Goal: Obtain resource: Download file/media

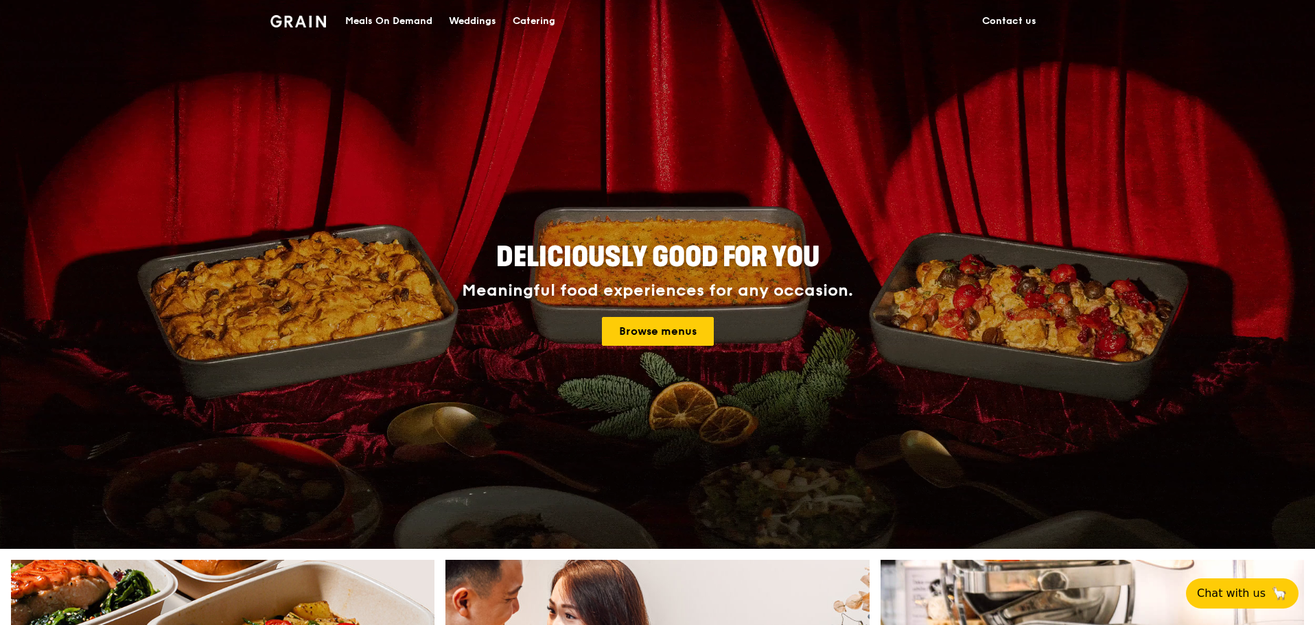
click at [520, 23] on div "Catering" at bounding box center [534, 21] width 43 height 41
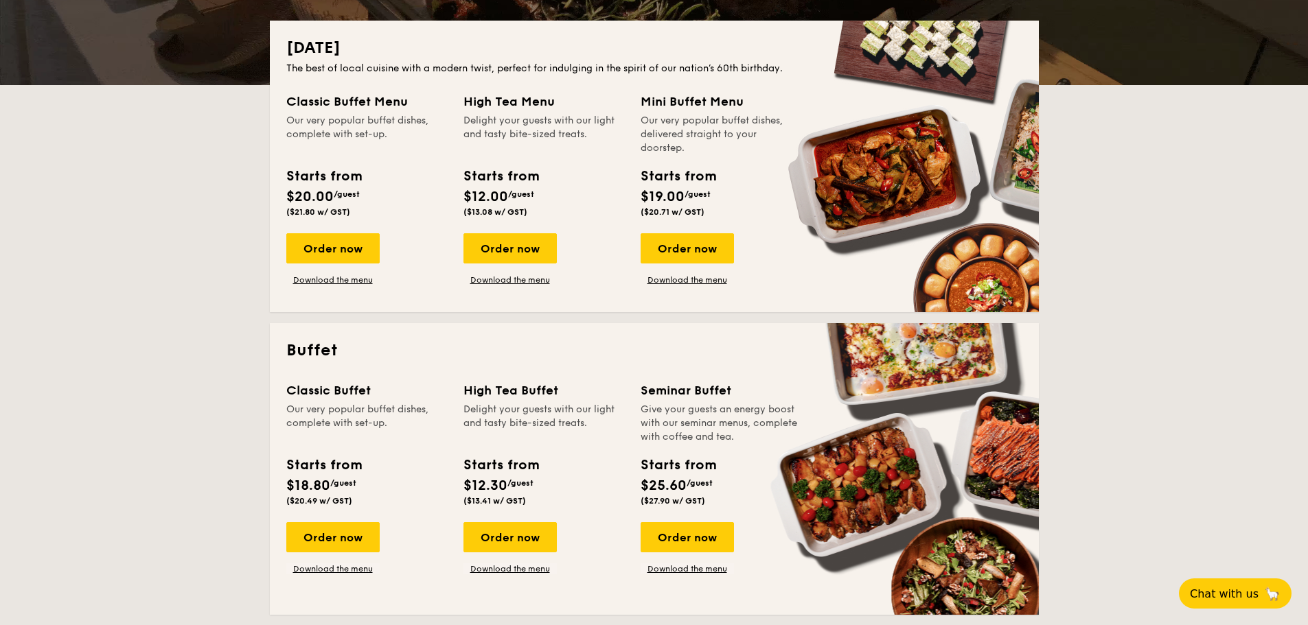
scroll to position [275, 0]
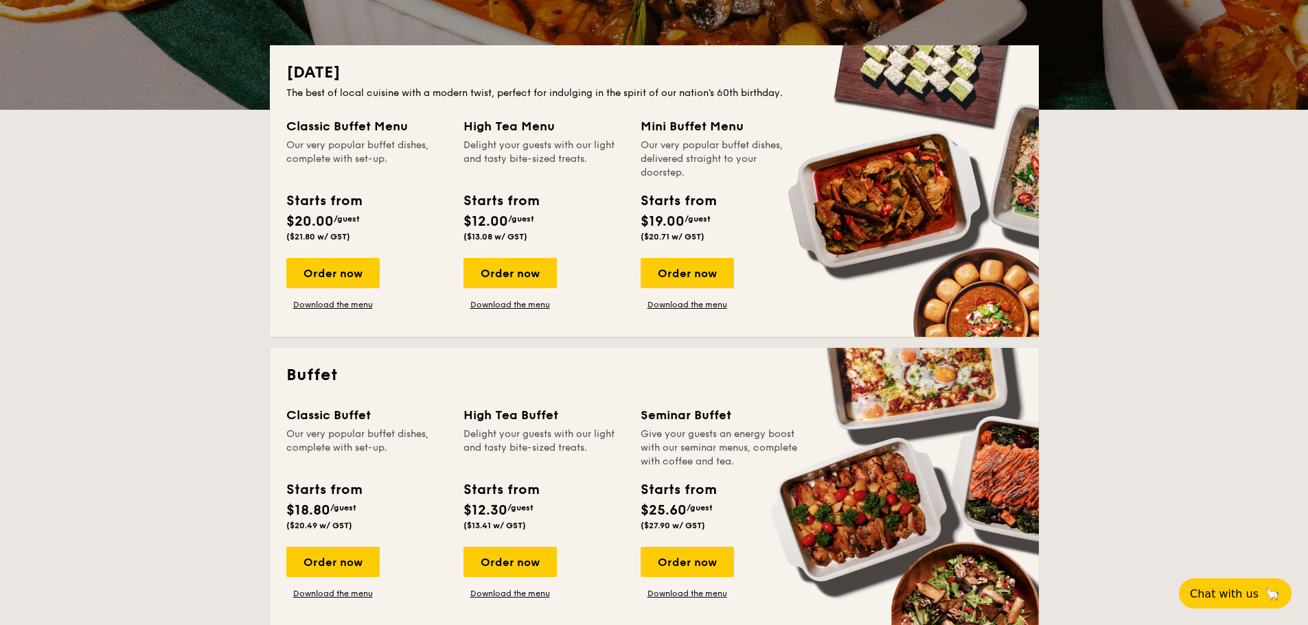
drag, startPoint x: 634, startPoint y: 125, endPoint x: 765, endPoint y: 138, distance: 131.8
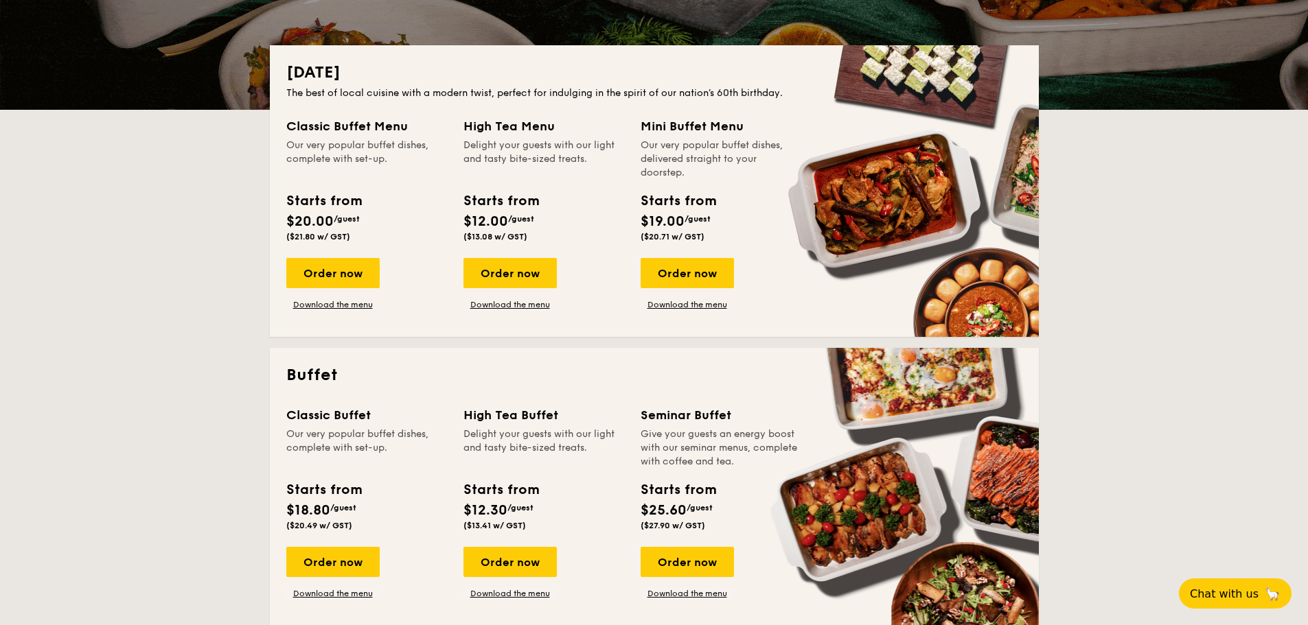
click at [765, 138] on div "Classic Buffet Menu Our very popular buffet dishes, complete with set-up. Start…" at bounding box center [654, 219] width 736 height 204
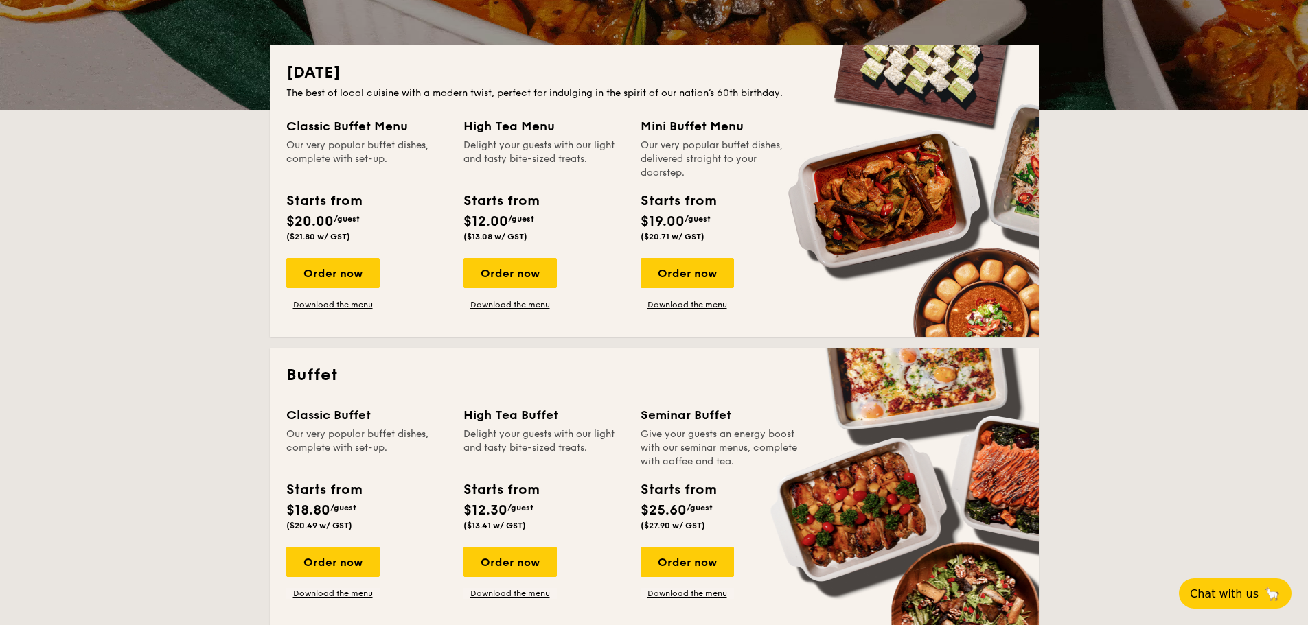
click at [755, 187] on div "Mini Buffet Menu Our very popular buffet dishes, delivered straight to your doo…" at bounding box center [721, 182] width 161 height 130
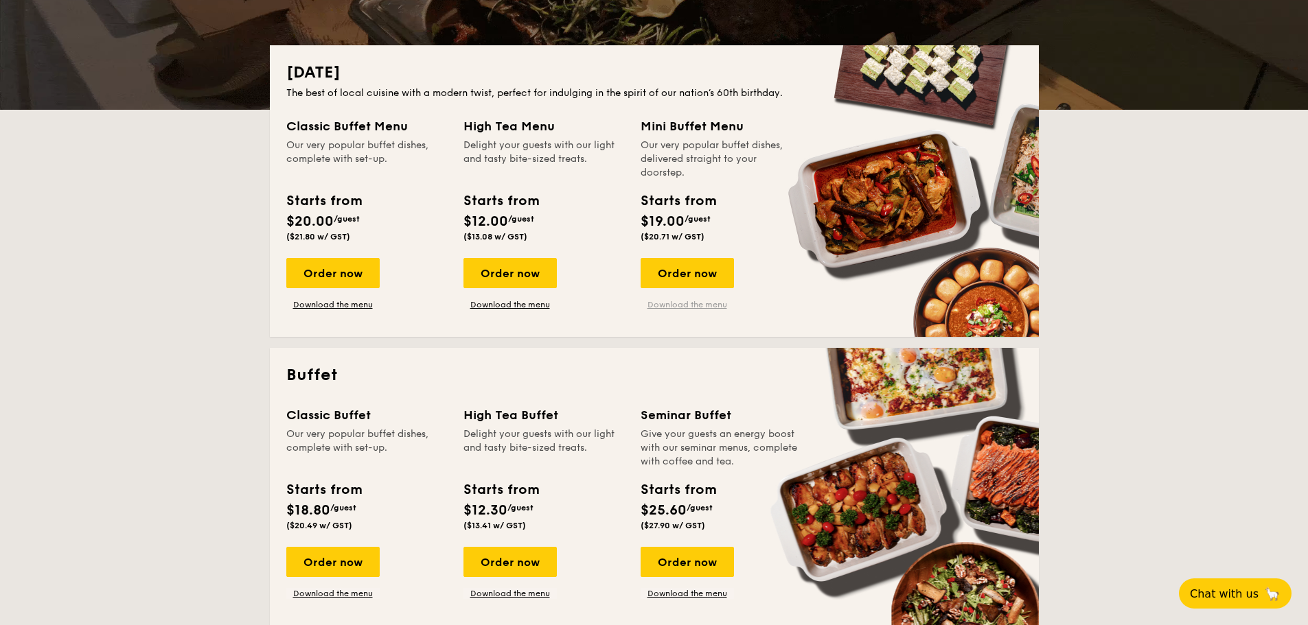
click at [701, 301] on link "Download the menu" at bounding box center [687, 304] width 93 height 11
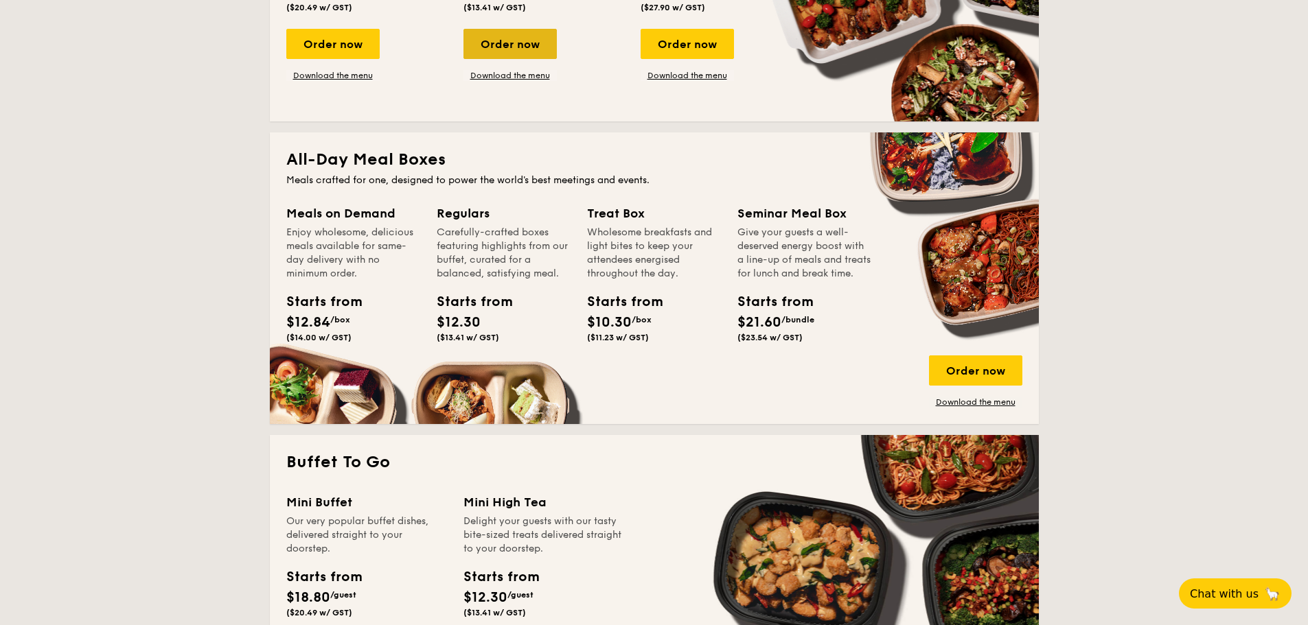
scroll to position [824, 0]
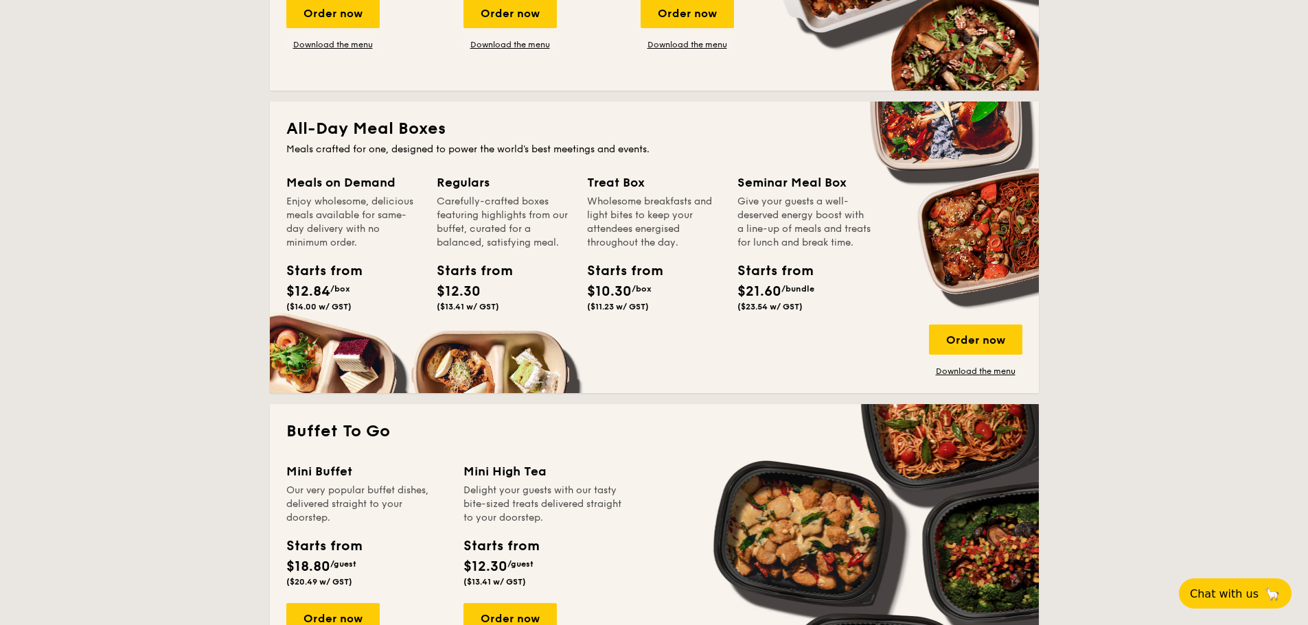
drag, startPoint x: 441, startPoint y: 185, endPoint x: 565, endPoint y: 301, distance: 169.5
click at [565, 301] on div "Regulars Carefully-crafted boxes featuring highlights from our buffet, curated …" at bounding box center [504, 245] width 134 height 144
click at [562, 306] on div "Starts from $12.30 ($13.41 w/ GST)" at bounding box center [503, 289] width 145 height 56
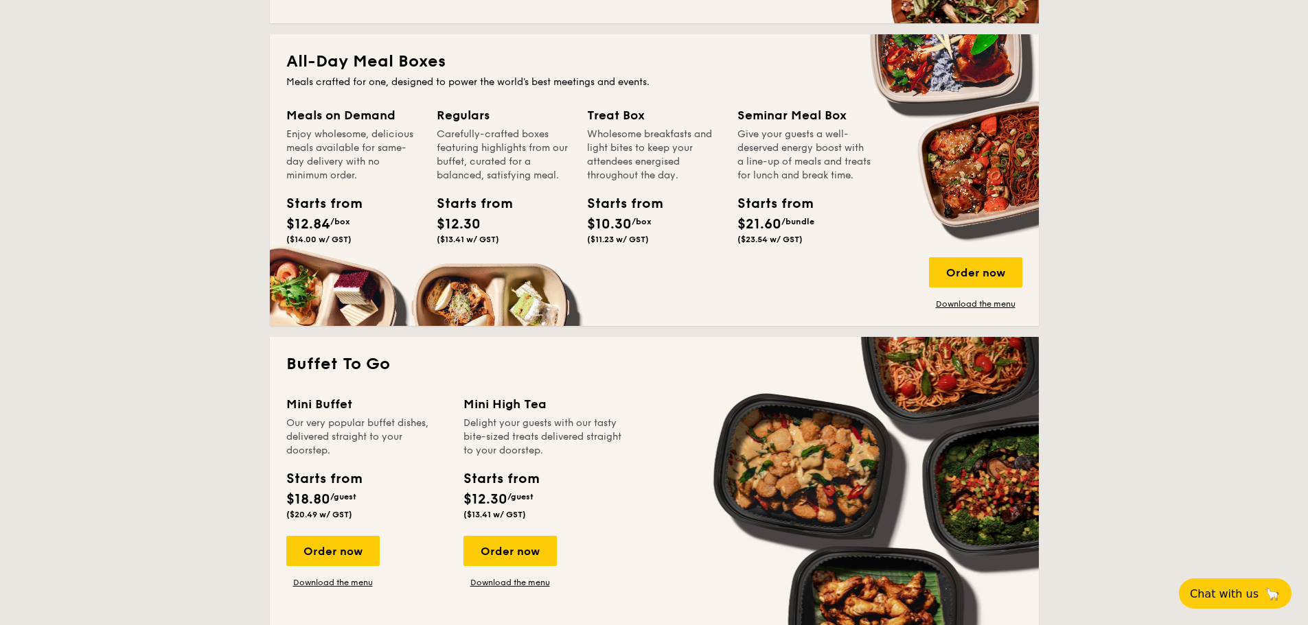
scroll to position [1030, 0]
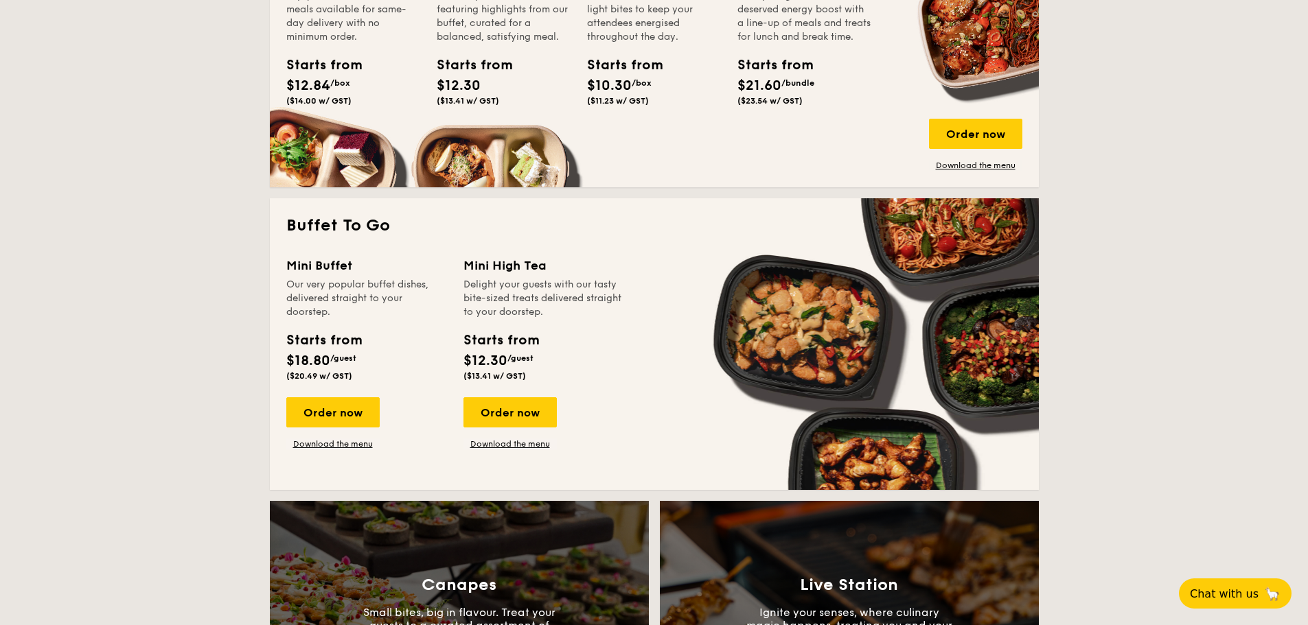
drag, startPoint x: 349, startPoint y: 411, endPoint x: 379, endPoint y: 434, distance: 38.2
click at [404, 415] on div "Order now Download the menu" at bounding box center [366, 424] width 161 height 52
click at [341, 450] on div "Mini Buffet Our very popular buffet dishes, delivered straight to your doorstep…" at bounding box center [654, 365] width 736 height 218
click at [357, 452] on div "Mini Buffet Our very popular buffet dishes, delivered straight to your doorstep…" at bounding box center [654, 365] width 736 height 218
click at [356, 448] on link "Download the menu" at bounding box center [332, 444] width 93 height 11
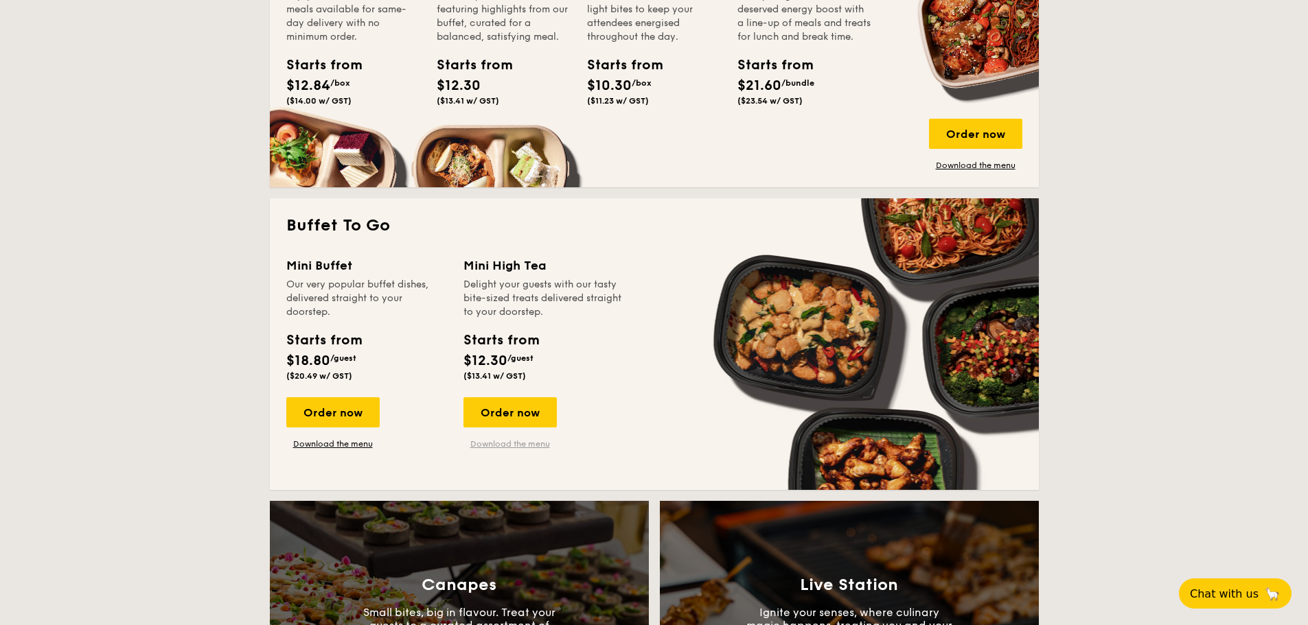
click at [500, 449] on link "Download the menu" at bounding box center [509, 444] width 93 height 11
